Goal: Information Seeking & Learning: Learn about a topic

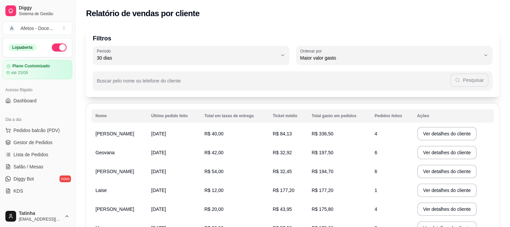
select select "30"
select select "HIGHEST_TOTAL_SPENT_WITH_ORDERS"
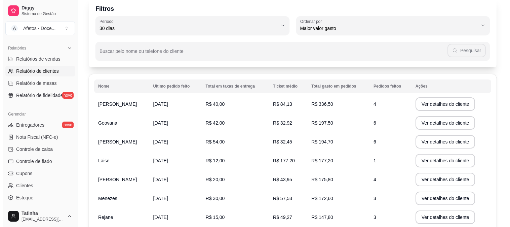
scroll to position [30, 0]
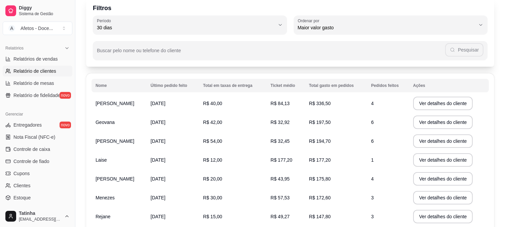
click at [103, 140] on span "[PERSON_NAME]" at bounding box center [114, 140] width 39 height 5
click at [454, 139] on button "Ver detalhes do cliente" at bounding box center [443, 140] width 60 height 13
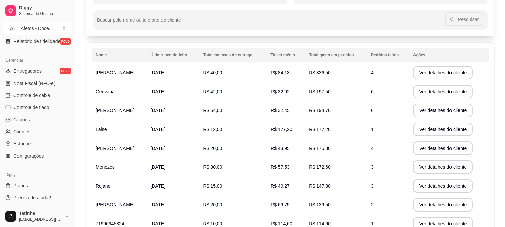
scroll to position [90, 0]
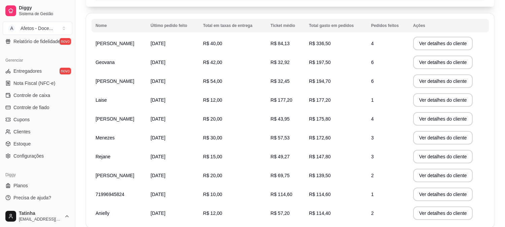
drag, startPoint x: 256, startPoint y: 120, endPoint x: 268, endPoint y: 119, distance: 12.8
click at [268, 119] on tr "[PERSON_NAME] [DATE] R$ 20,00 R$ 43,95 R$ 175,80 4 Ver detalhes do cliente" at bounding box center [289, 118] width 397 height 19
click at [136, 122] on td "[PERSON_NAME]" at bounding box center [118, 118] width 55 height 19
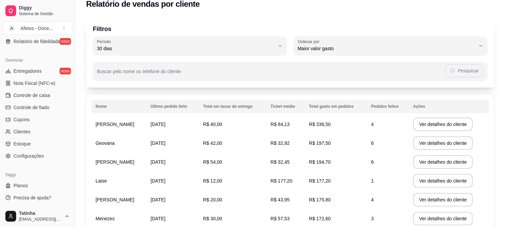
scroll to position [14, 0]
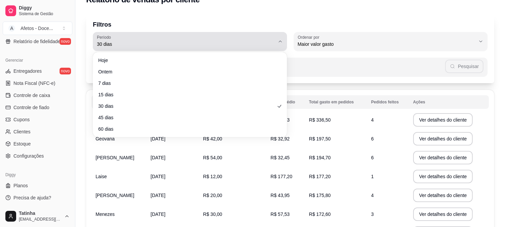
click at [269, 47] on div "30 dias" at bounding box center [186, 41] width 178 height 13
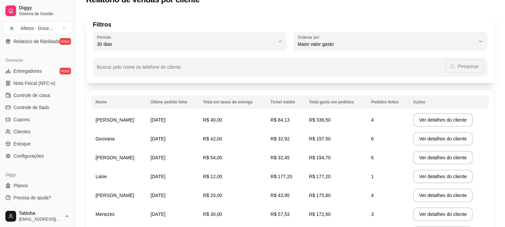
click at [196, 96] on span "15 dias" at bounding box center [186, 92] width 169 height 6
type input "15"
select select "15"
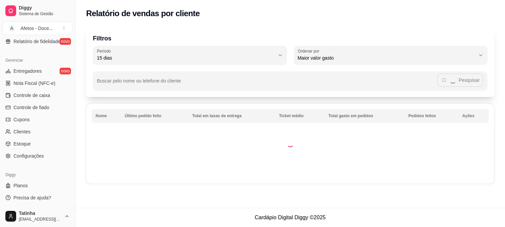
scroll to position [0, 0]
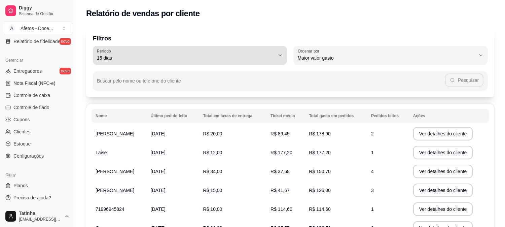
click at [223, 52] on div "15 dias" at bounding box center [186, 54] width 178 height 13
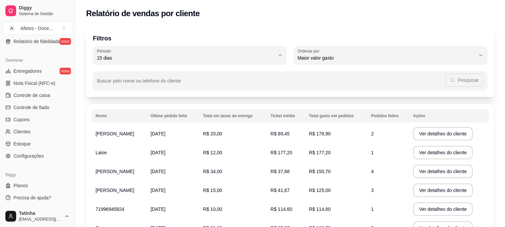
click at [149, 95] on span "7 dias" at bounding box center [186, 95] width 169 height 6
type input "7"
select select "7"
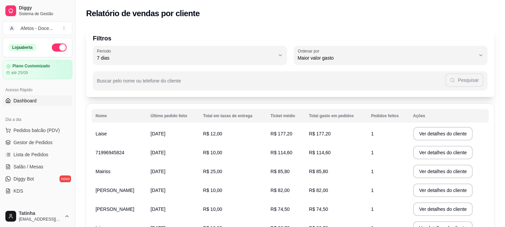
drag, startPoint x: 32, startPoint y: 109, endPoint x: 31, endPoint y: 104, distance: 4.6
click at [31, 104] on div "Loja aberta Plano Customizado até 25/09 Acesso Rápido Dashboard Dia a dia Pedid…" at bounding box center [37, 121] width 75 height 167
click at [31, 104] on link "Dashboard" at bounding box center [38, 100] width 70 height 11
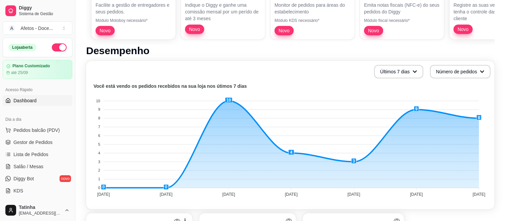
scroll to position [104, 0]
